Goal: Information Seeking & Learning: Learn about a topic

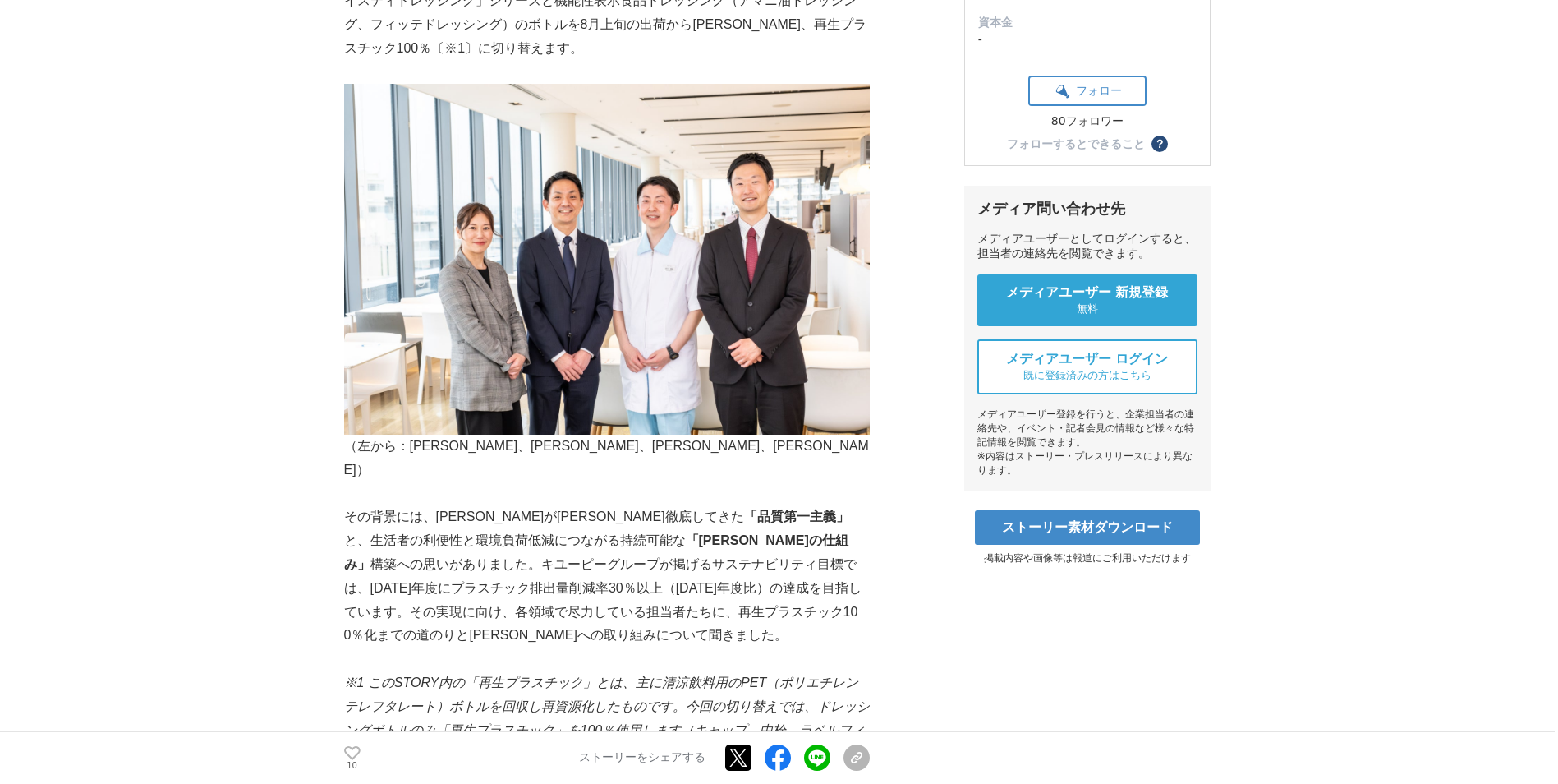
scroll to position [416, 0]
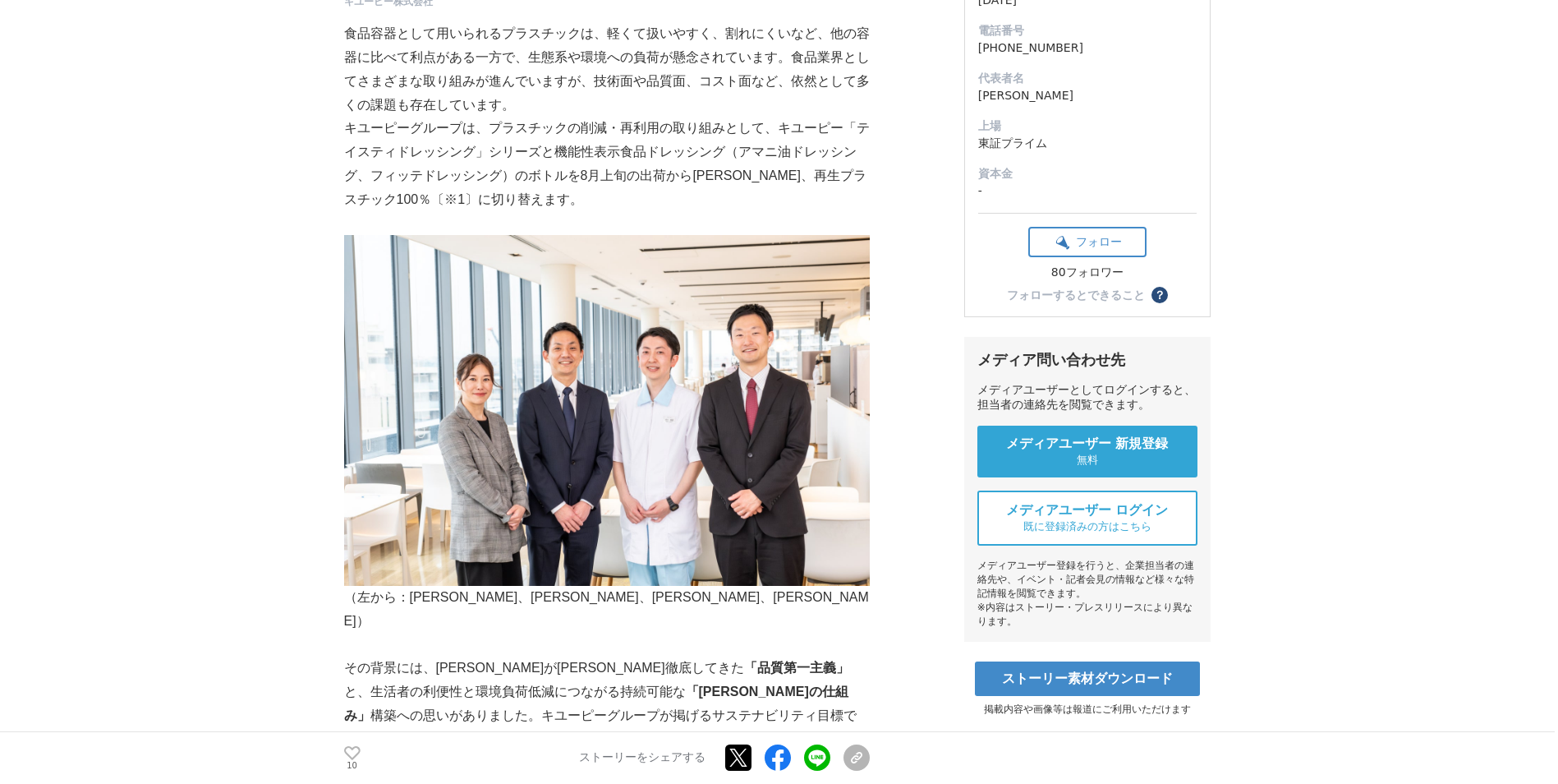
scroll to position [277, 0]
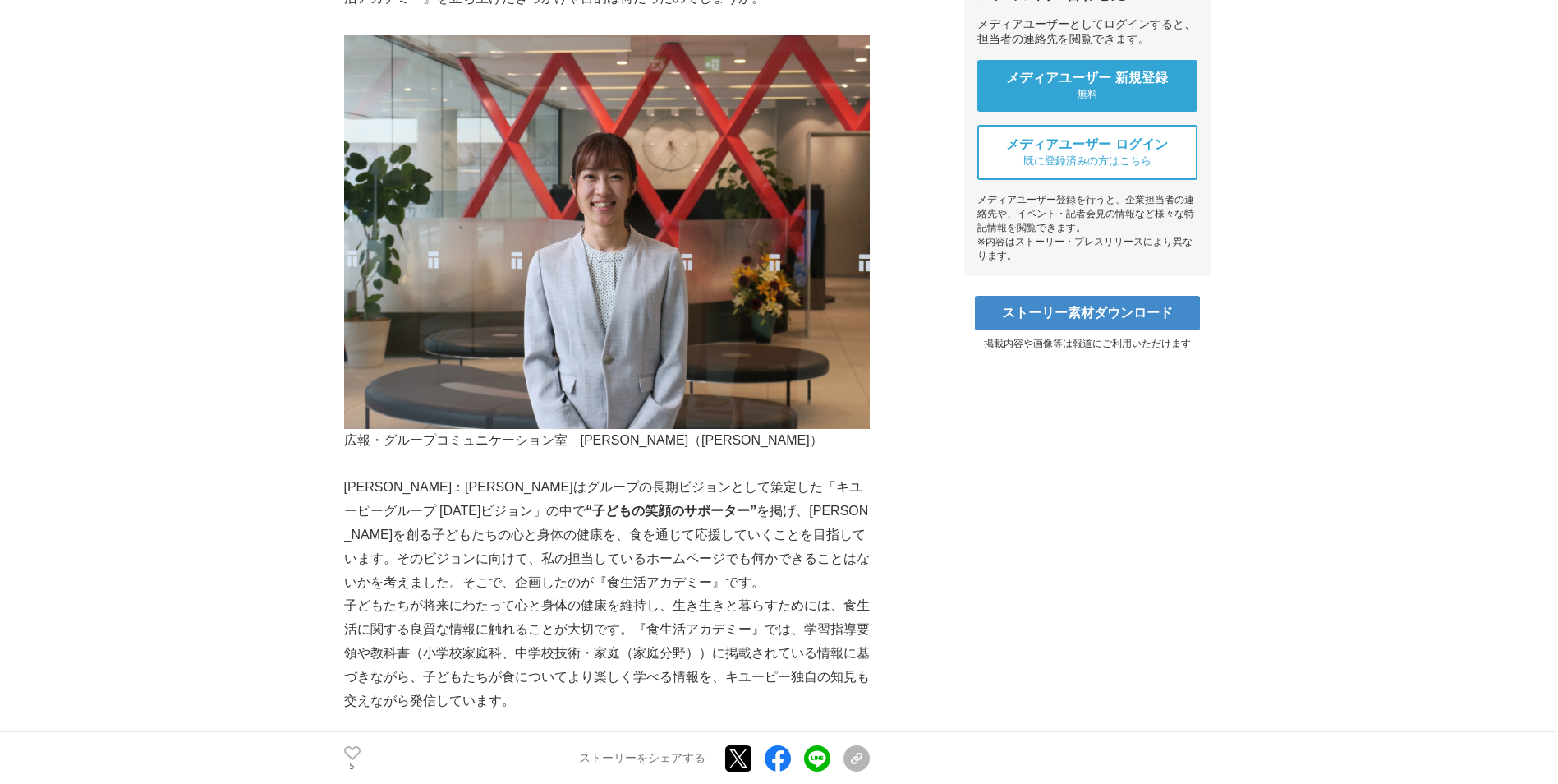
scroll to position [665, 0]
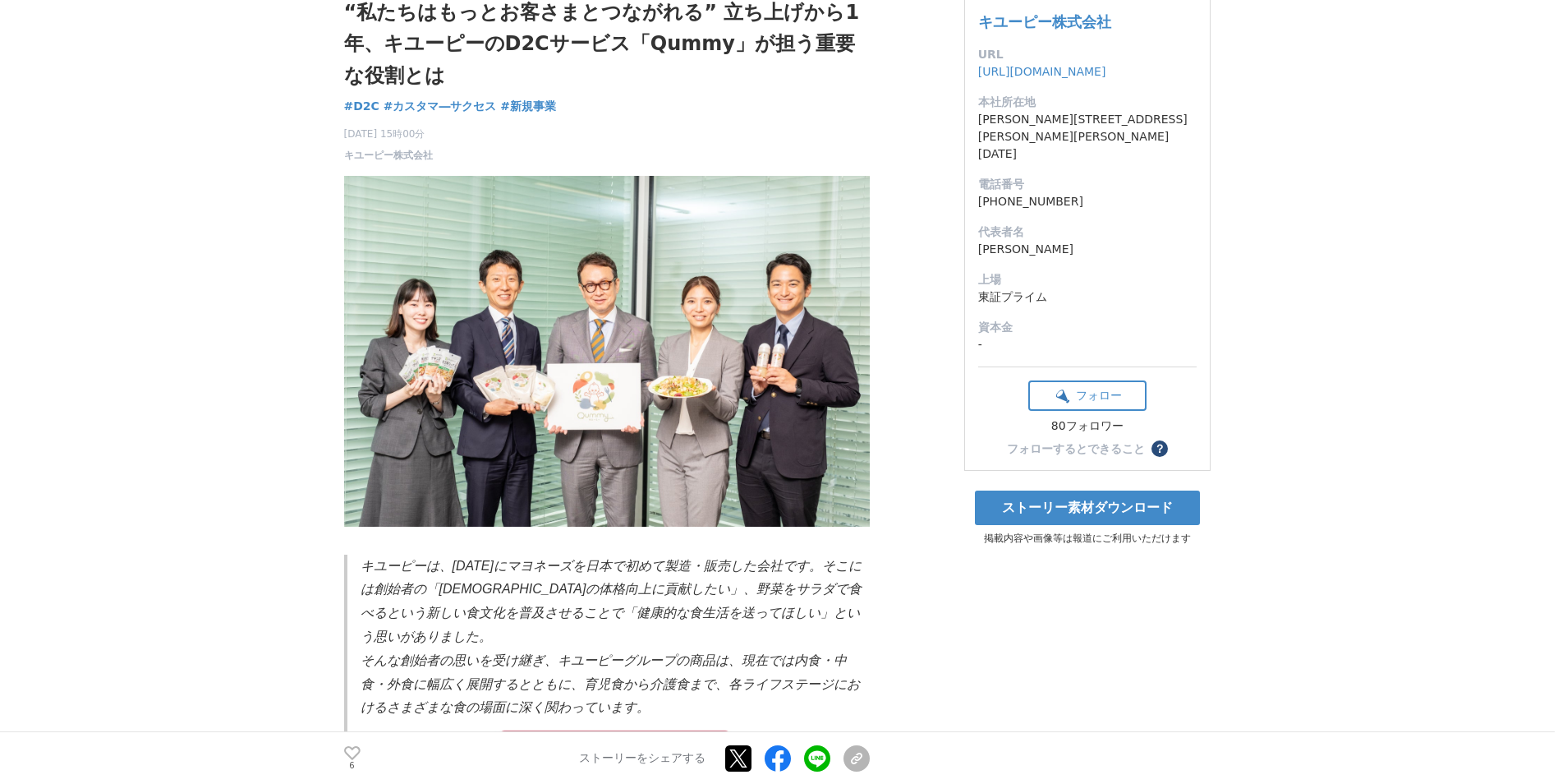
scroll to position [122, 0]
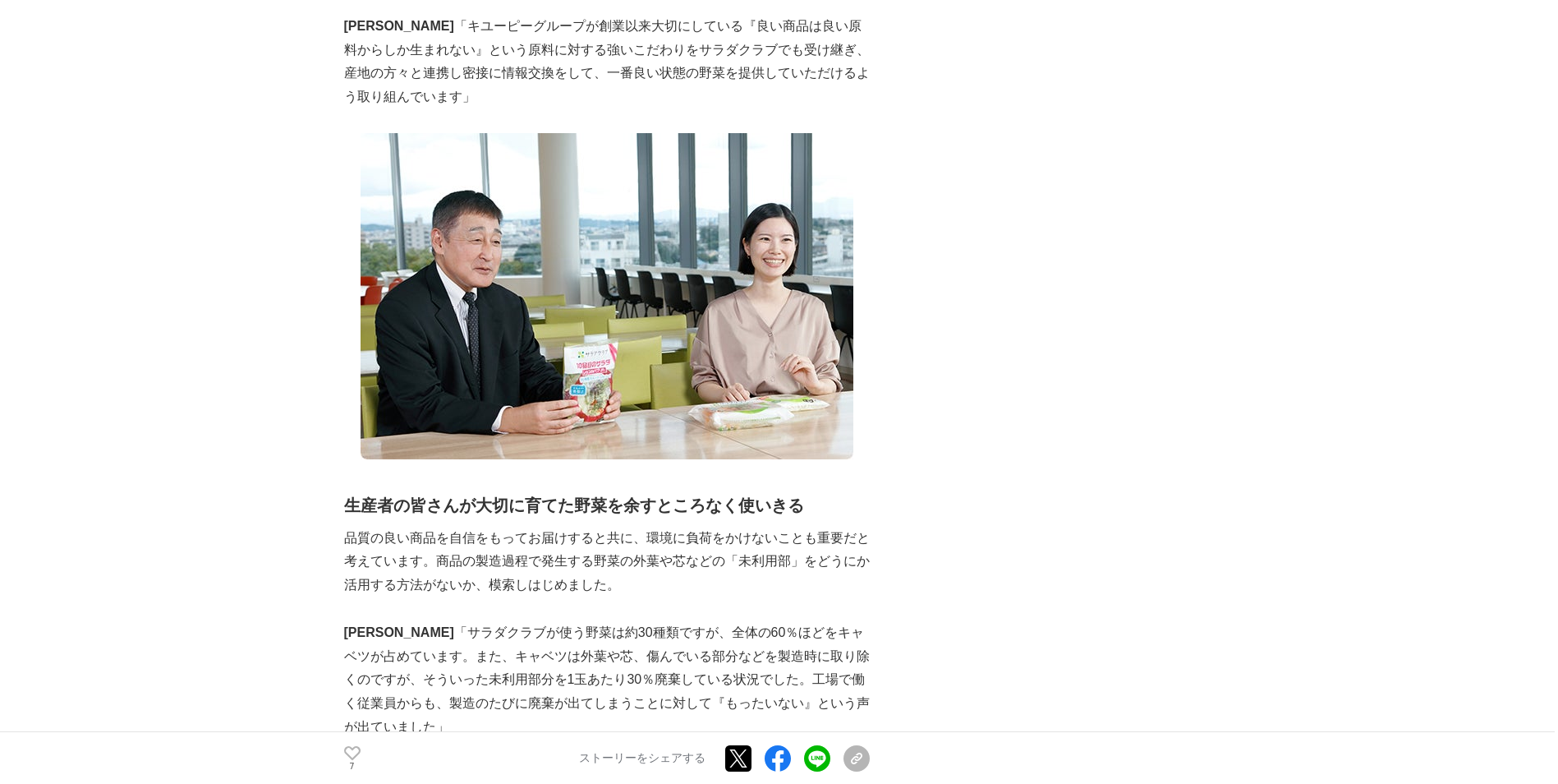
scroll to position [1249, 0]
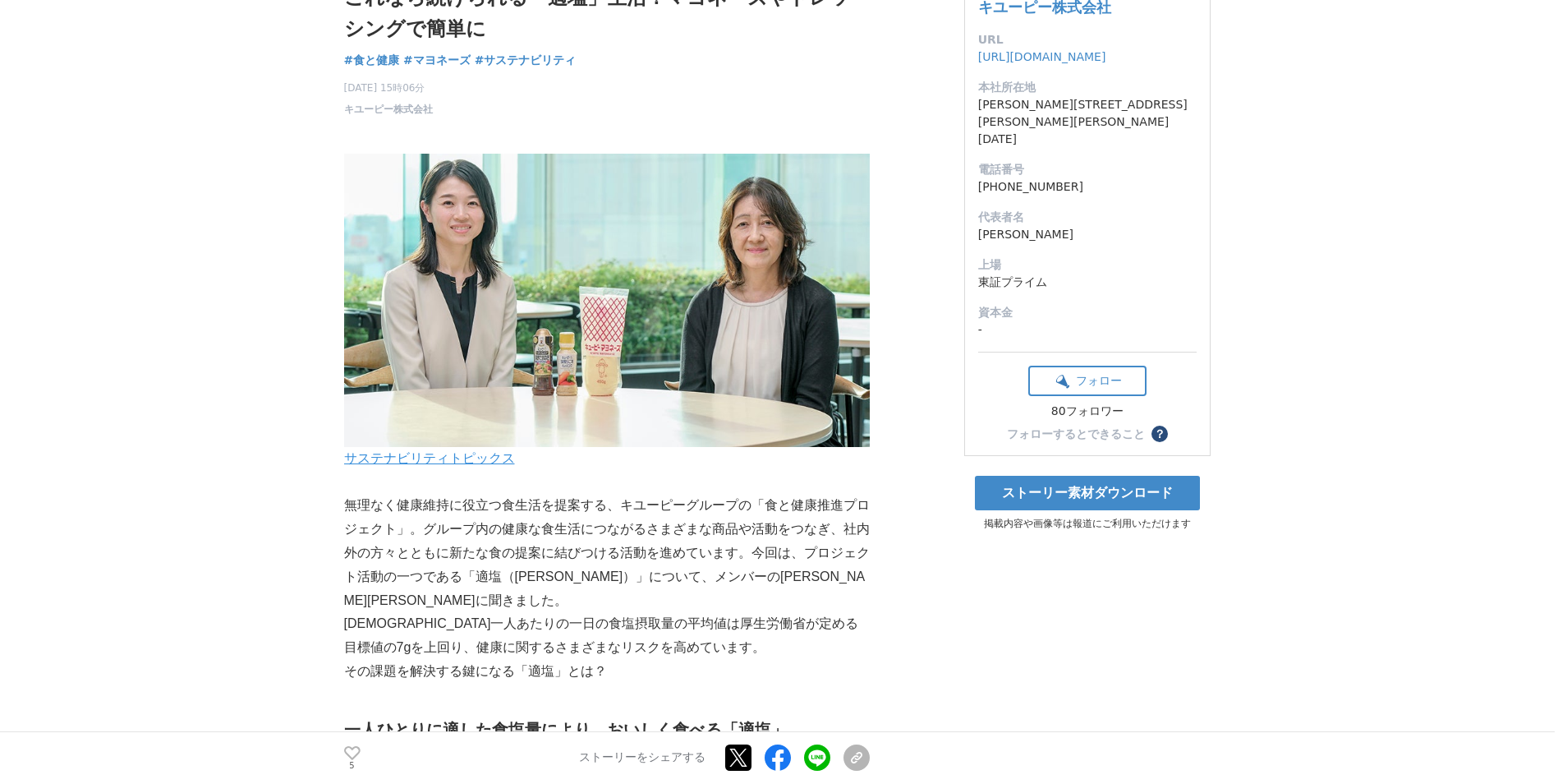
scroll to position [120, 0]
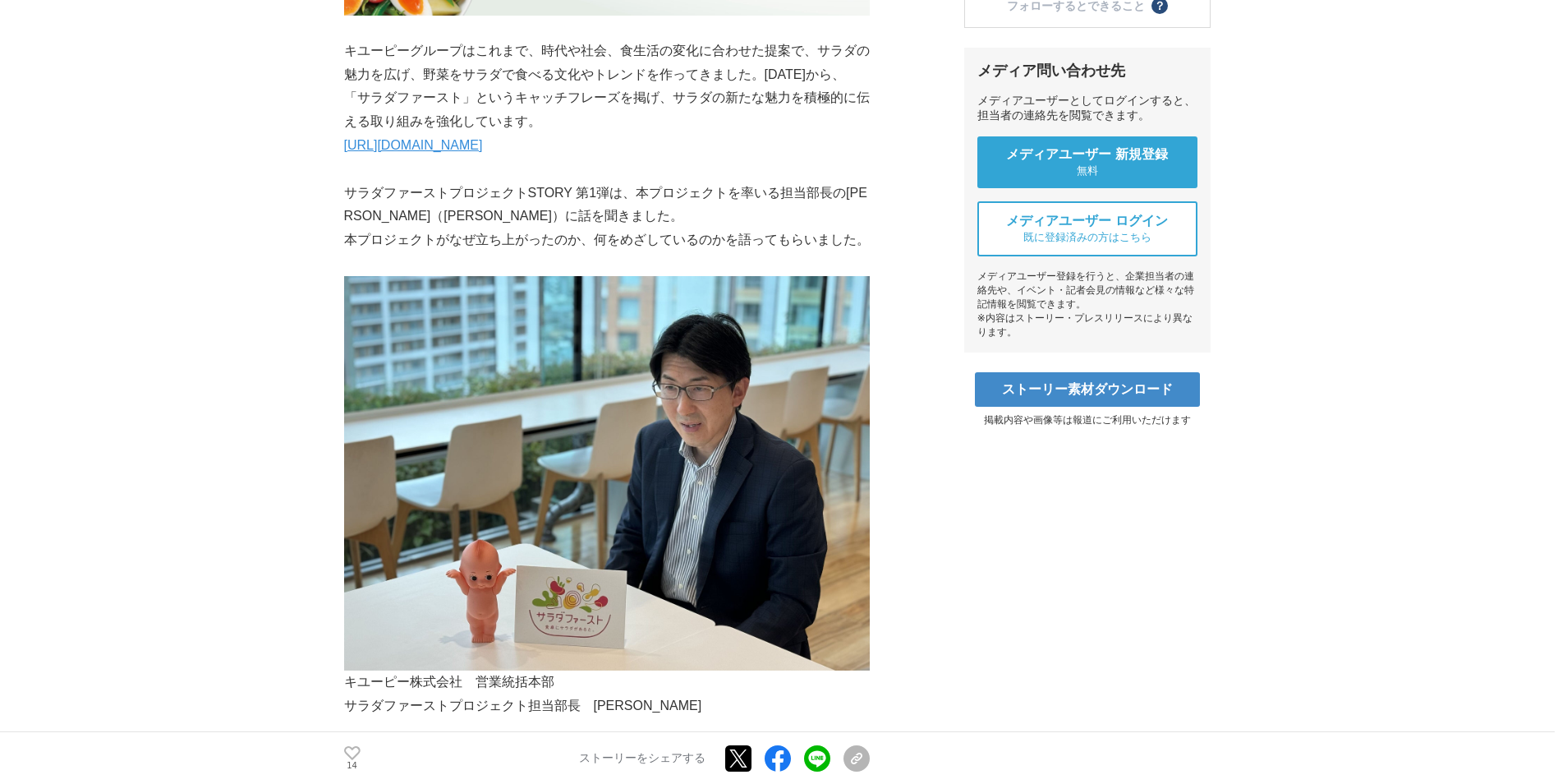
scroll to position [569, 0]
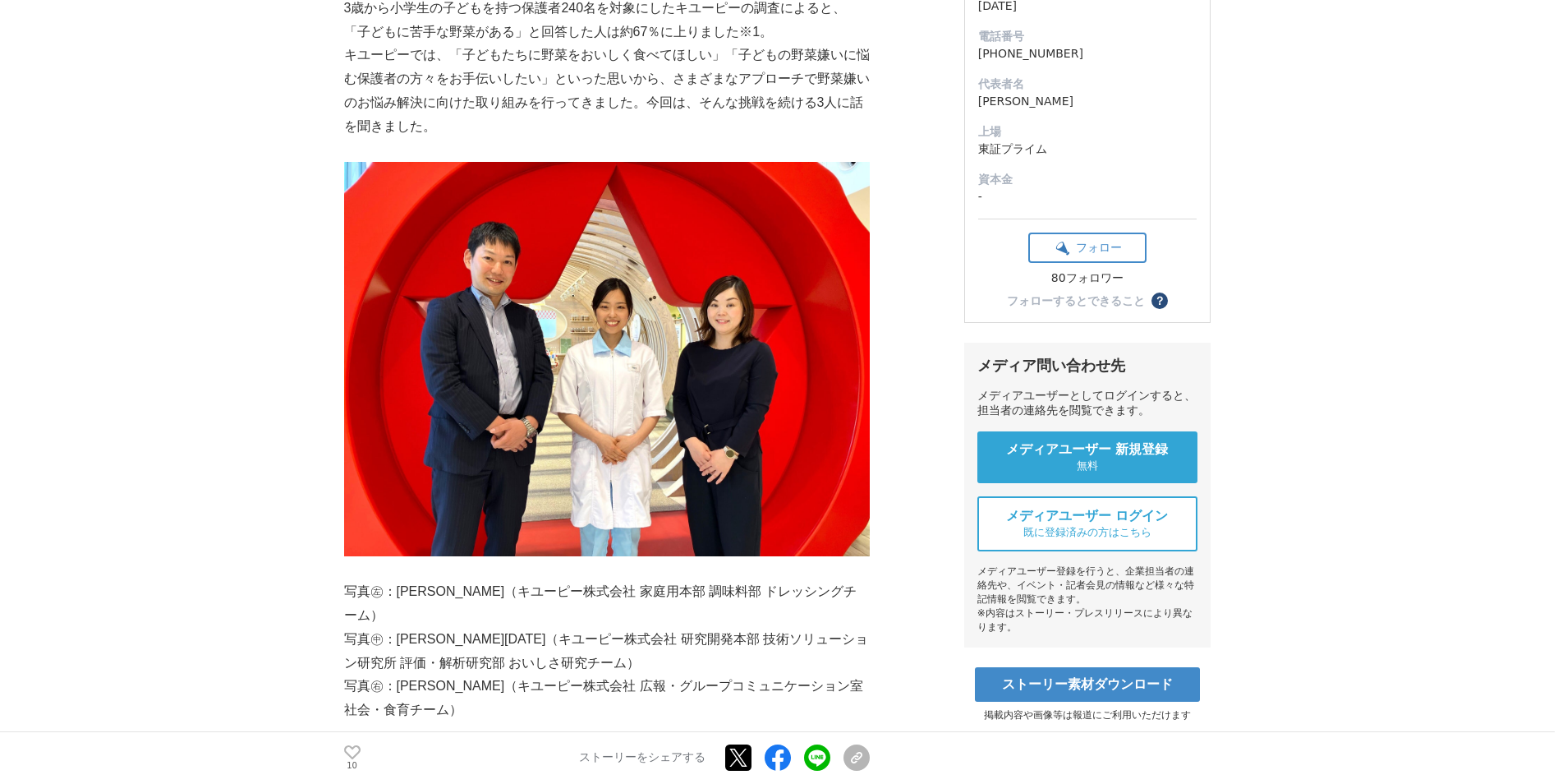
scroll to position [272, 0]
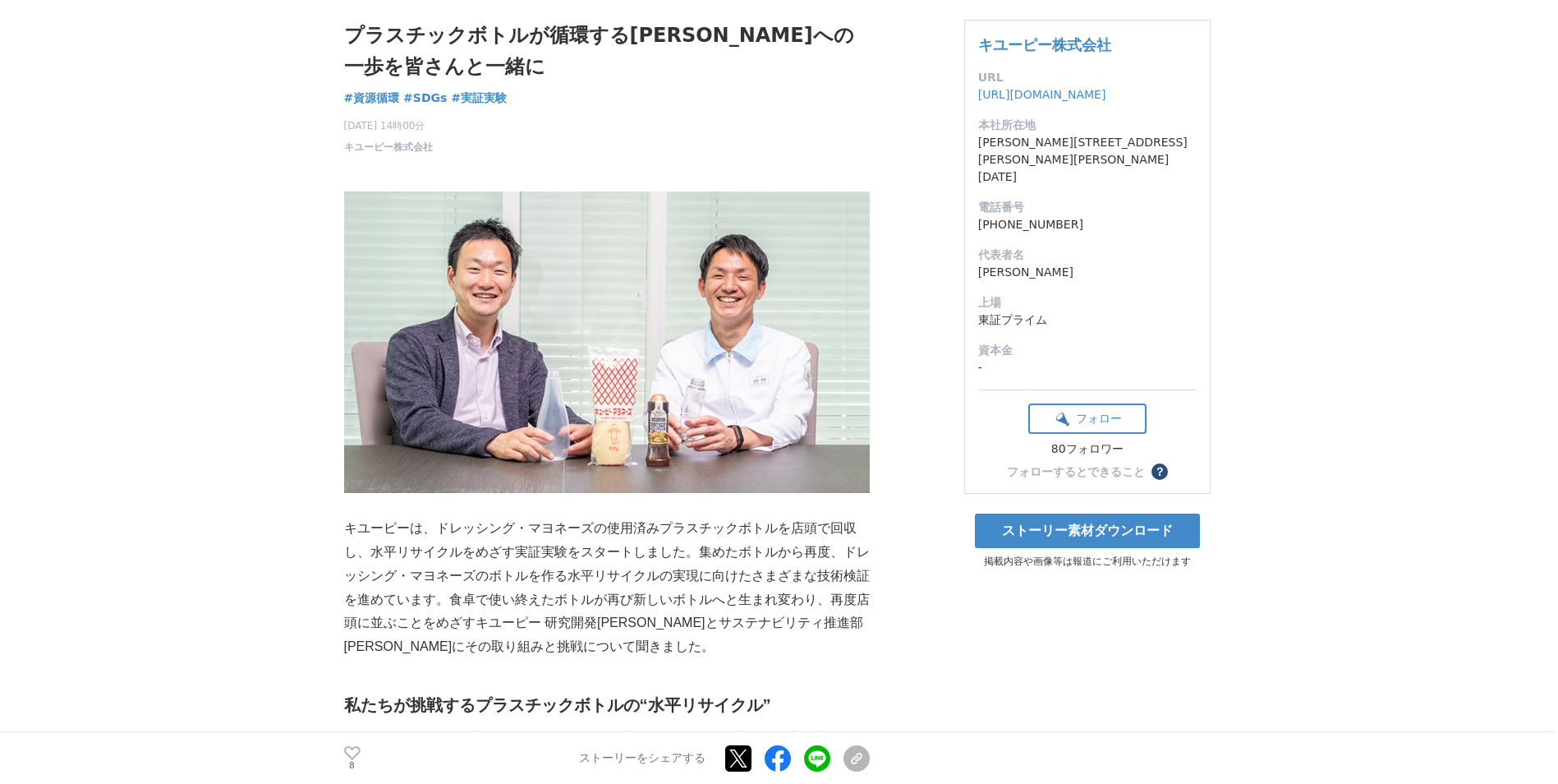
scroll to position [104, 0]
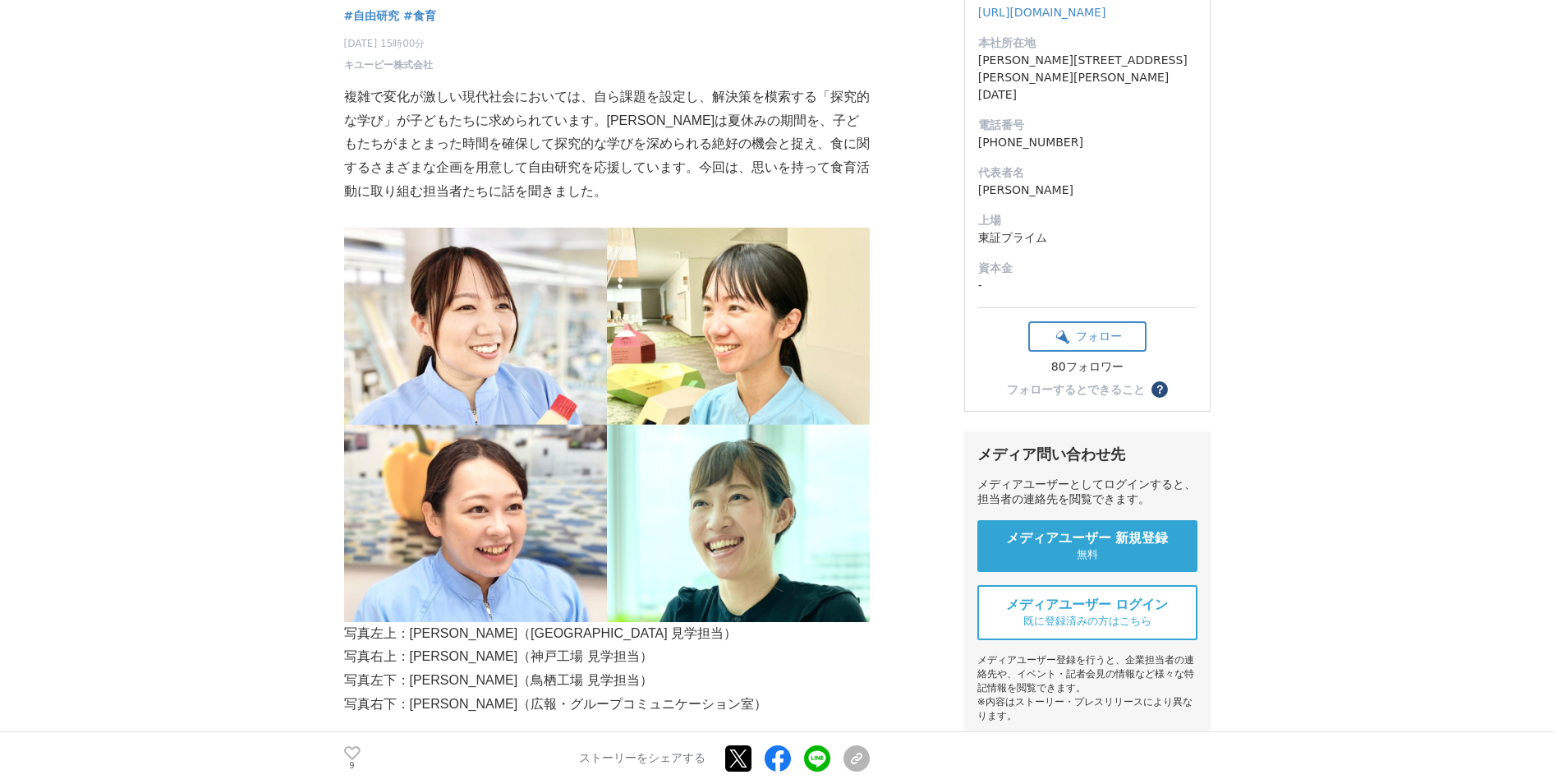
scroll to position [268, 0]
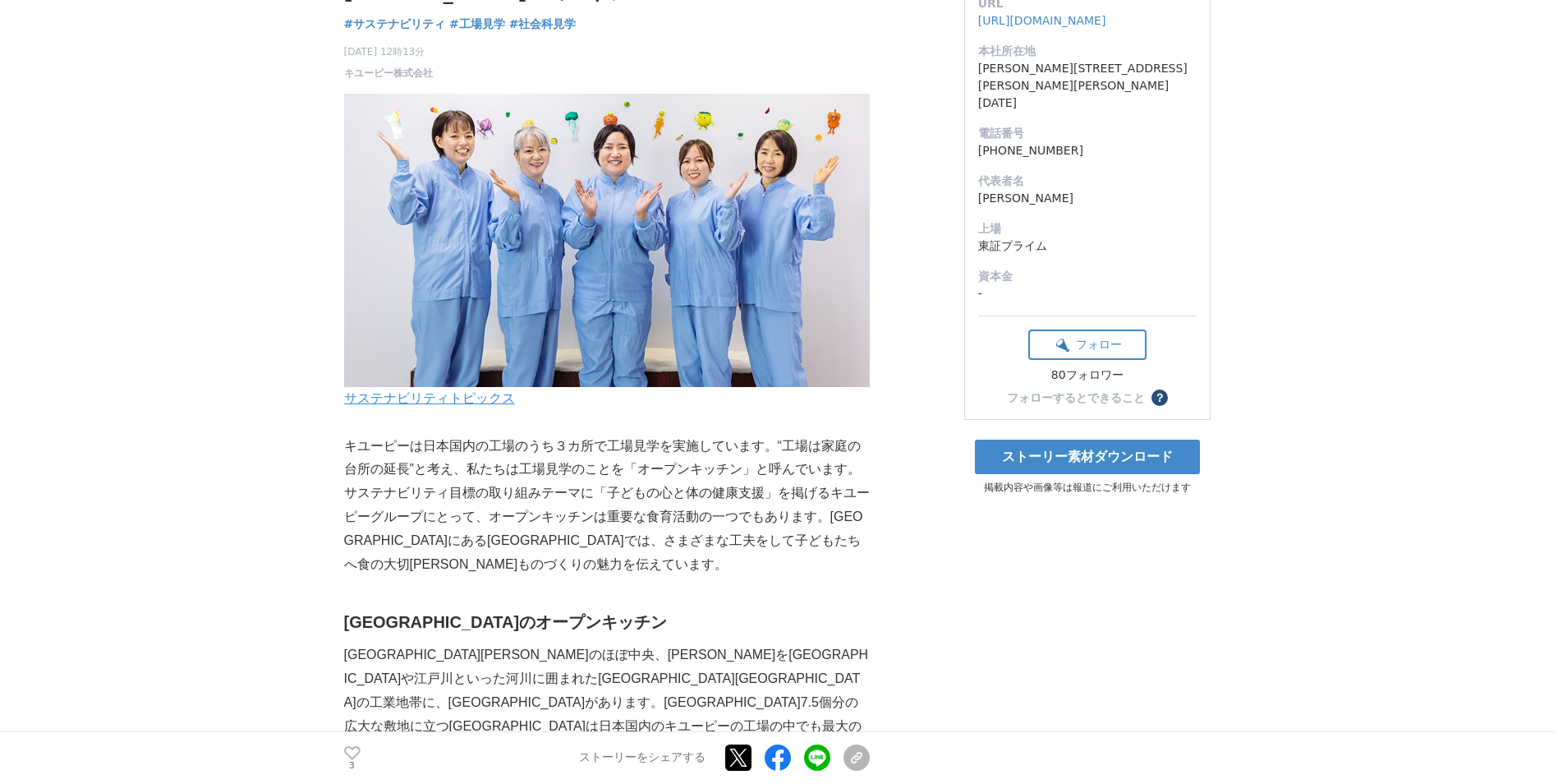
scroll to position [195, 0]
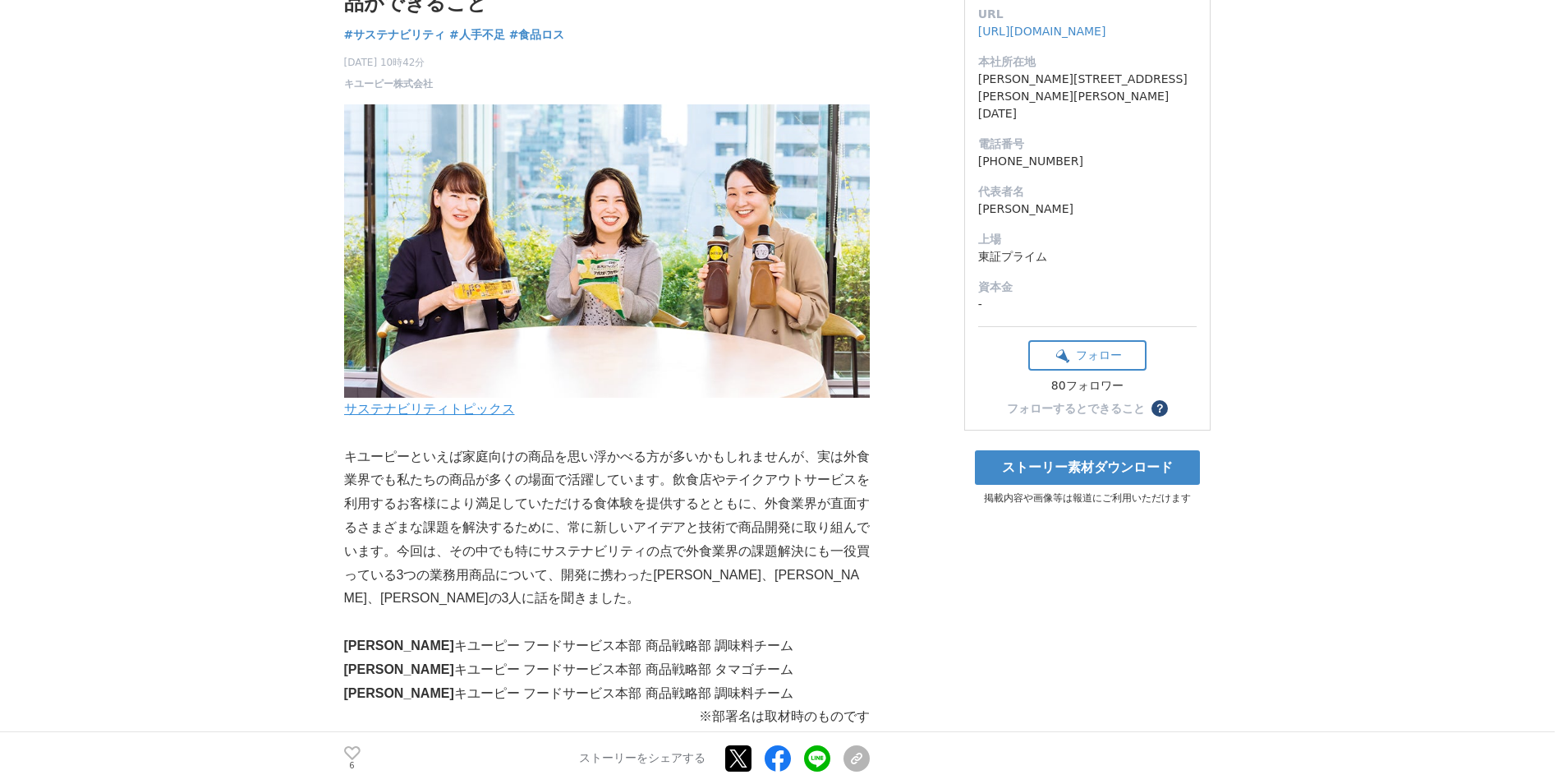
scroll to position [168, 0]
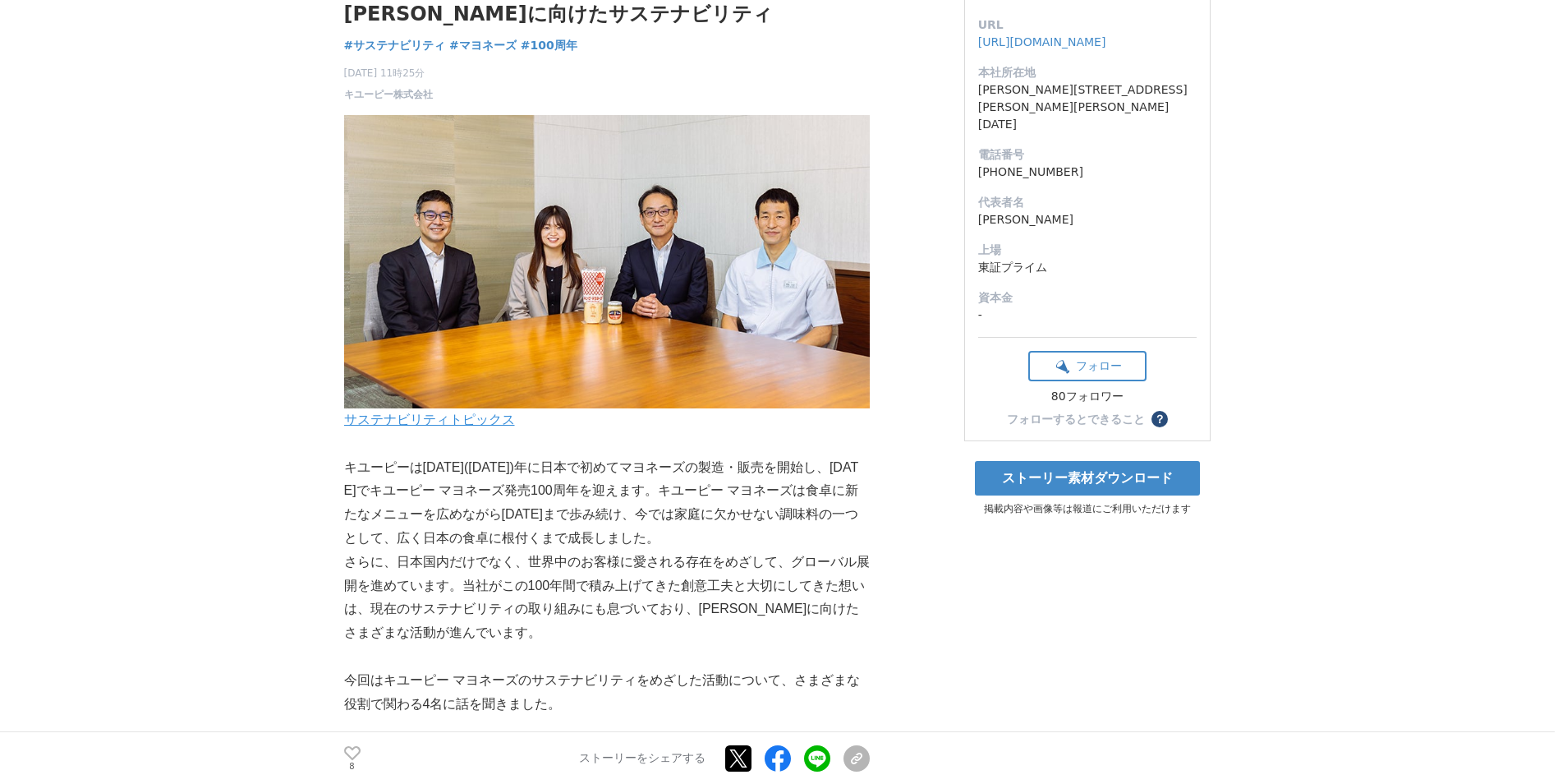
scroll to position [156, 0]
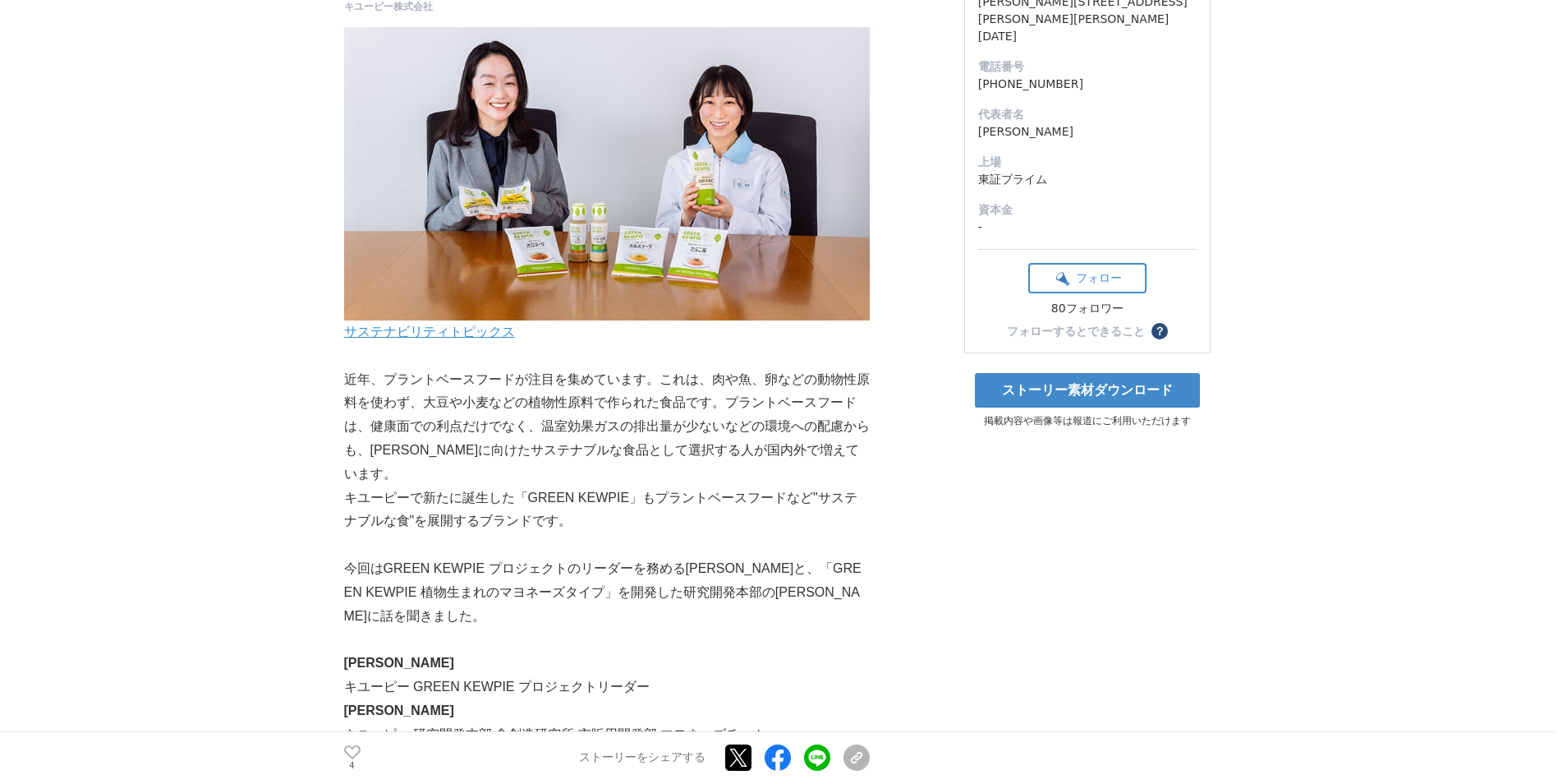
scroll to position [246, 0]
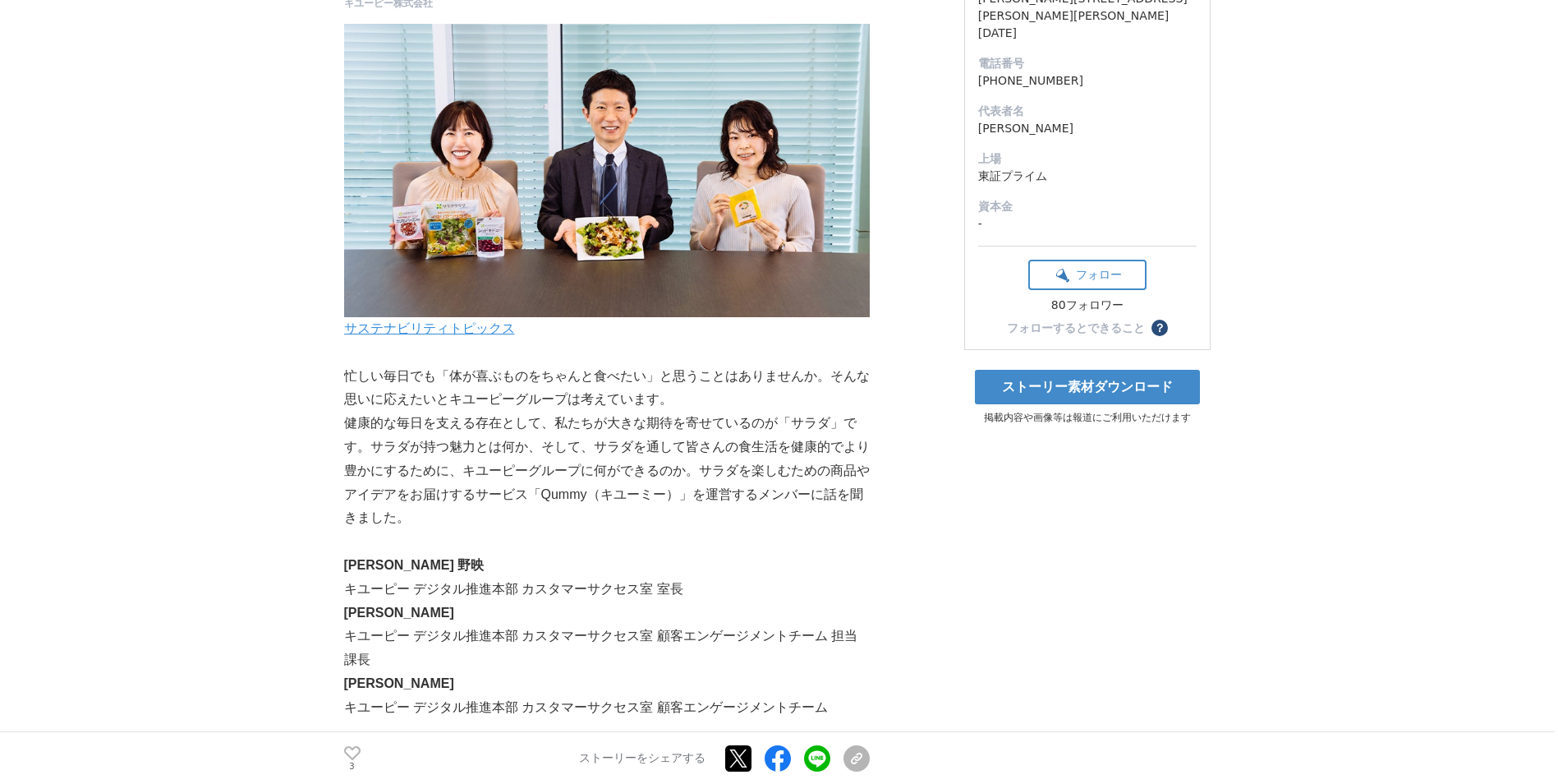
scroll to position [266, 0]
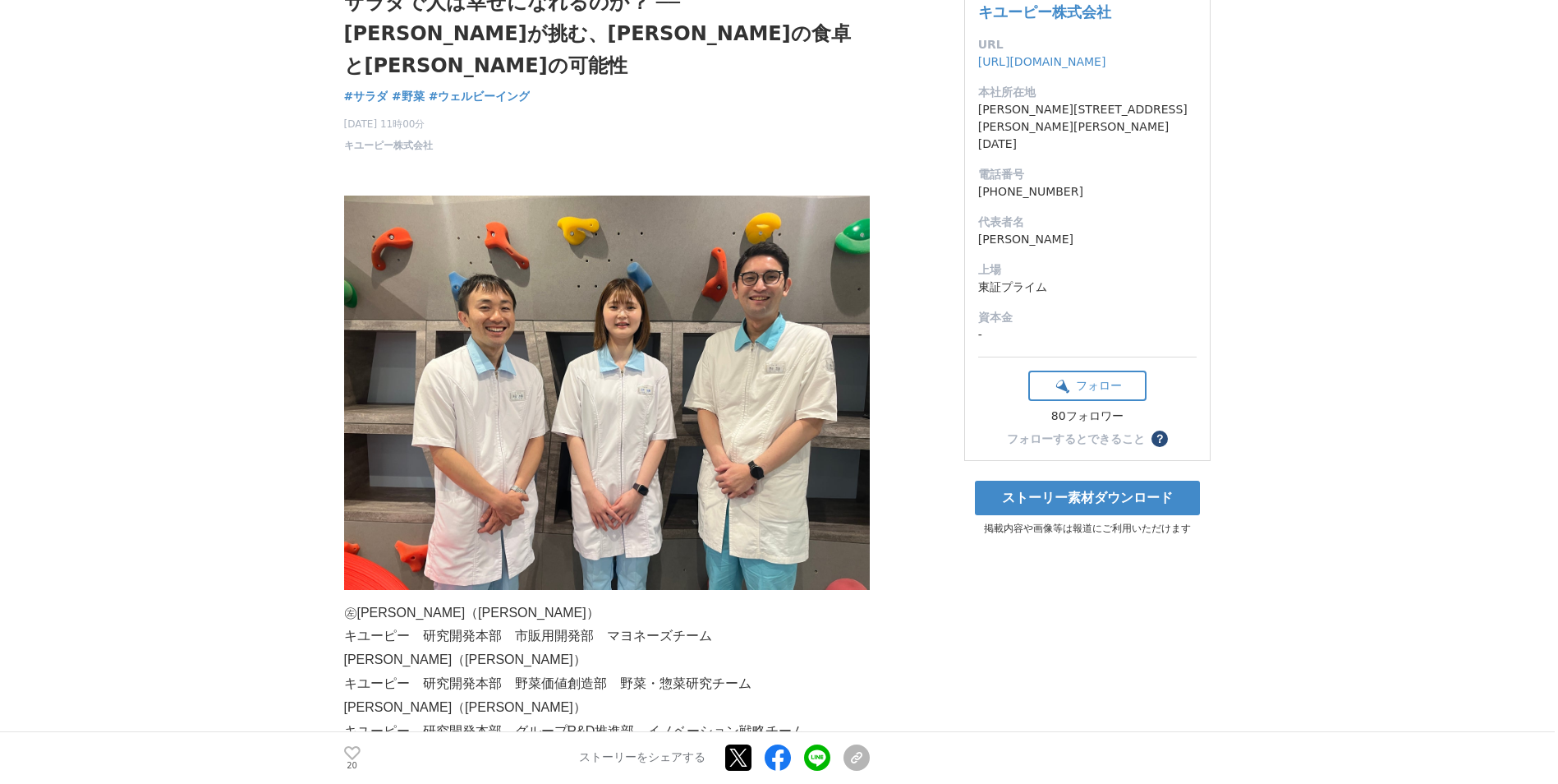
scroll to position [158, 0]
